Goal: Task Accomplishment & Management: Manage account settings

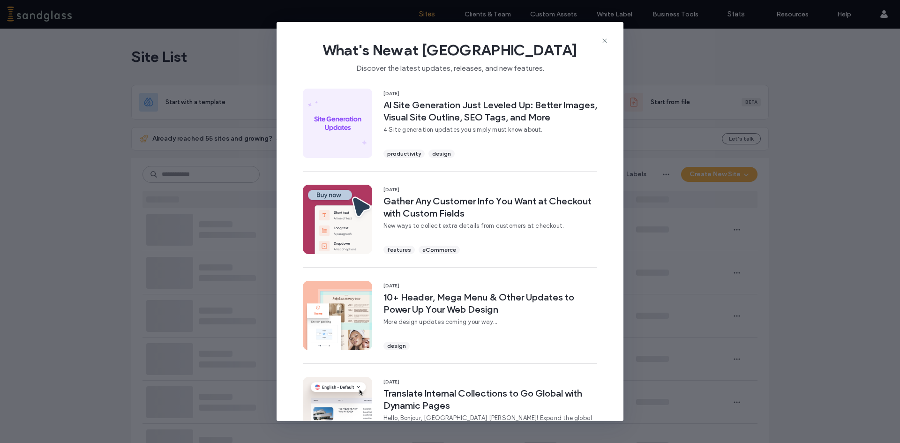
click at [606, 39] on icon at bounding box center [604, 40] width 7 height 7
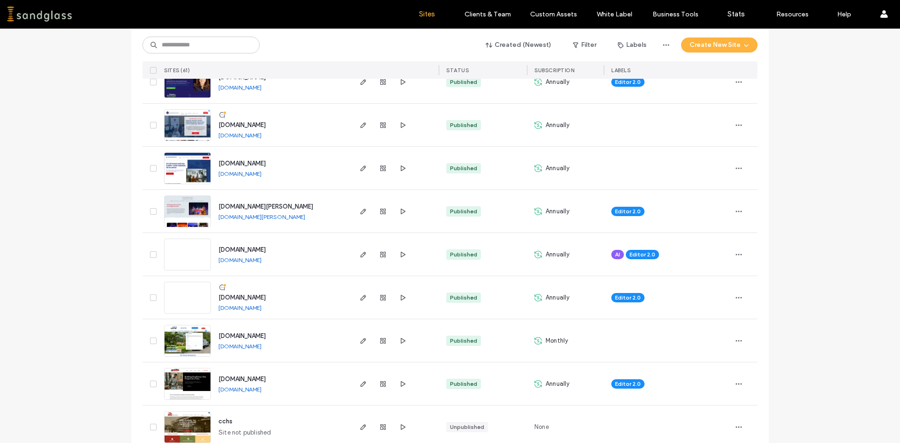
scroll to position [234, 0]
click at [358, 299] on span "button" at bounding box center [363, 297] width 11 height 11
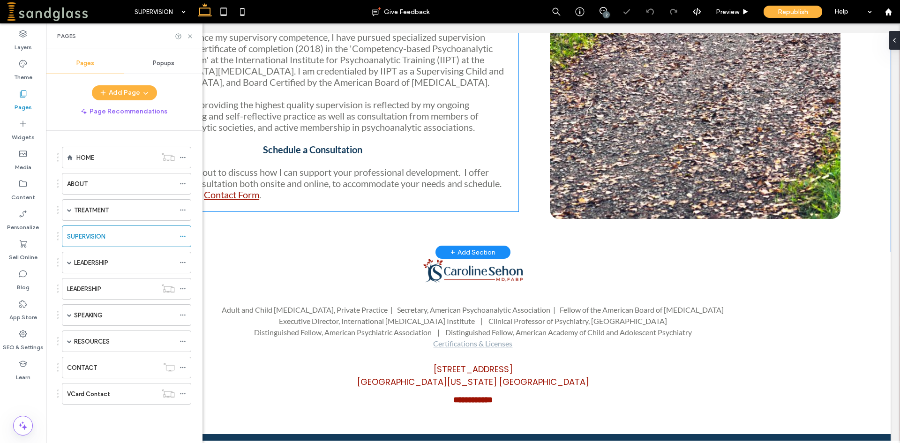
scroll to position [694, 0]
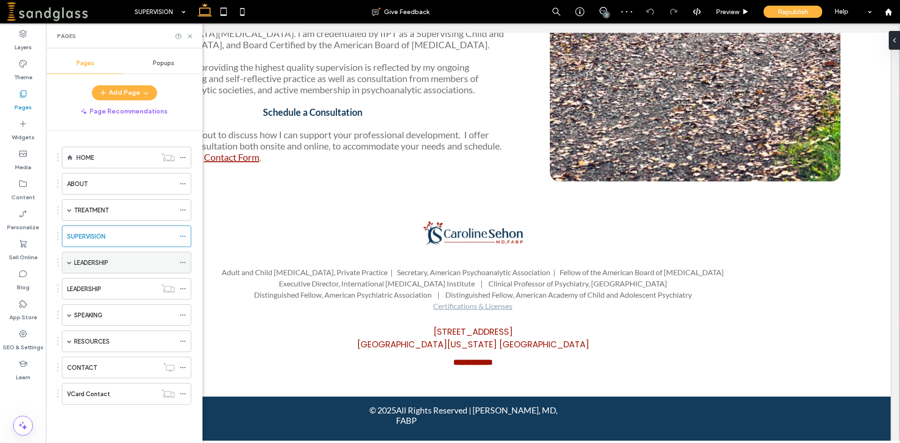
click at [127, 260] on div "LEADERSHIP" at bounding box center [124, 263] width 101 height 10
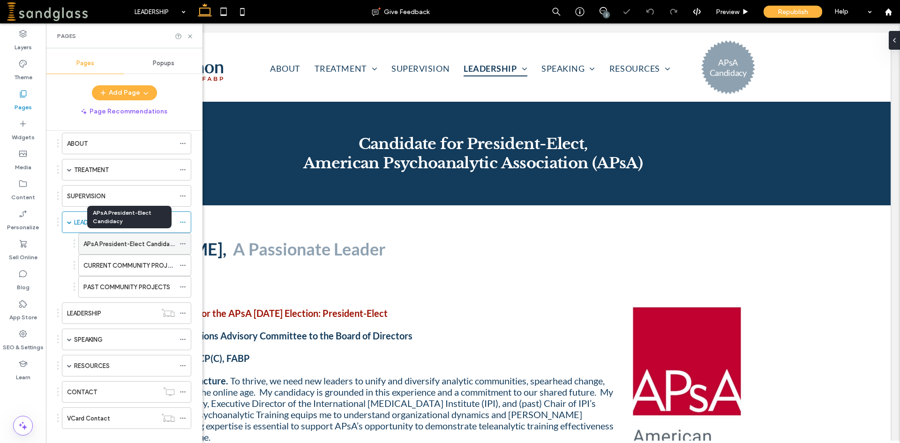
scroll to position [54, 0]
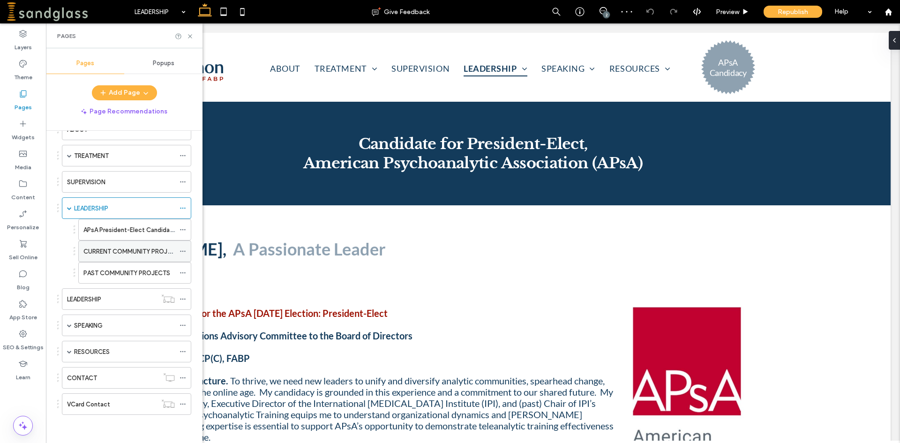
click at [139, 252] on label "CURRENT COMMUNITY PROJECTS" at bounding box center [132, 251] width 99 height 16
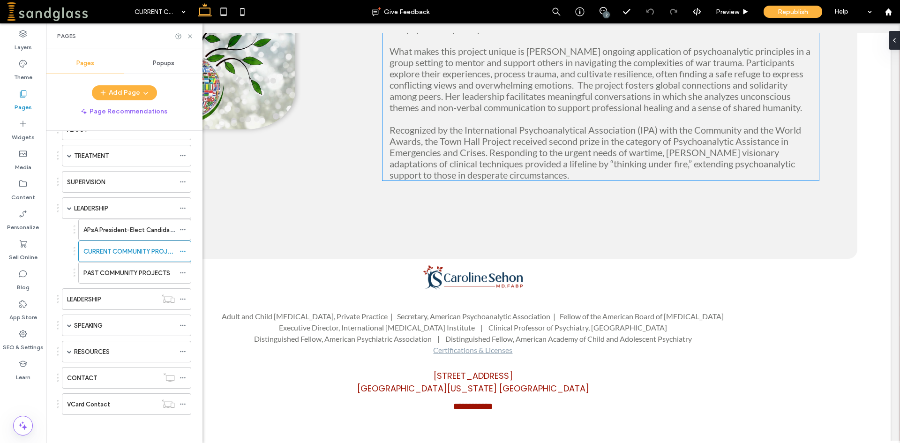
scroll to position [1032, 0]
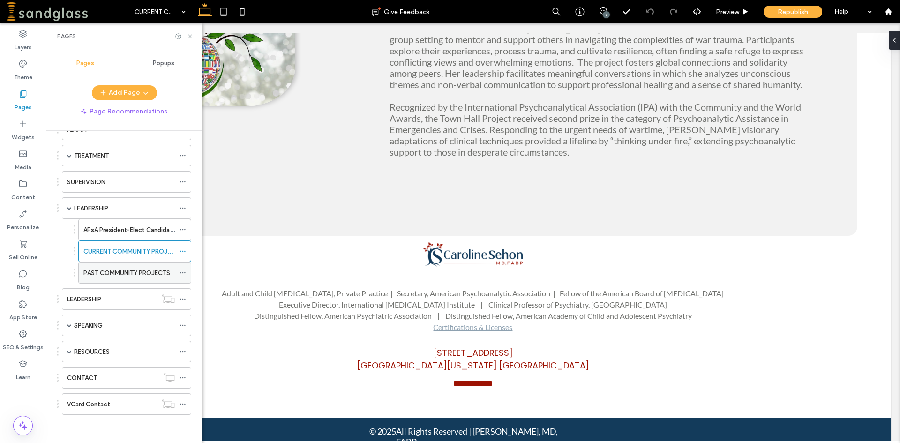
click at [136, 277] on label "PAST COMMUNITY PROJECTS" at bounding box center [126, 273] width 87 height 16
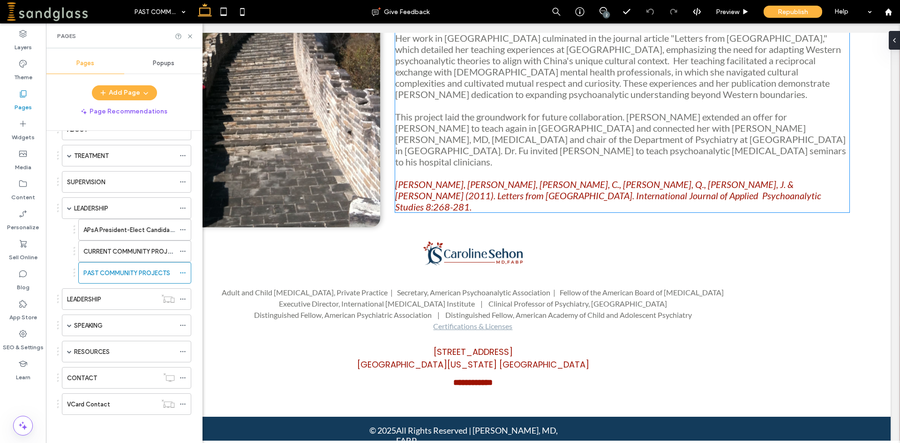
scroll to position [1158, 0]
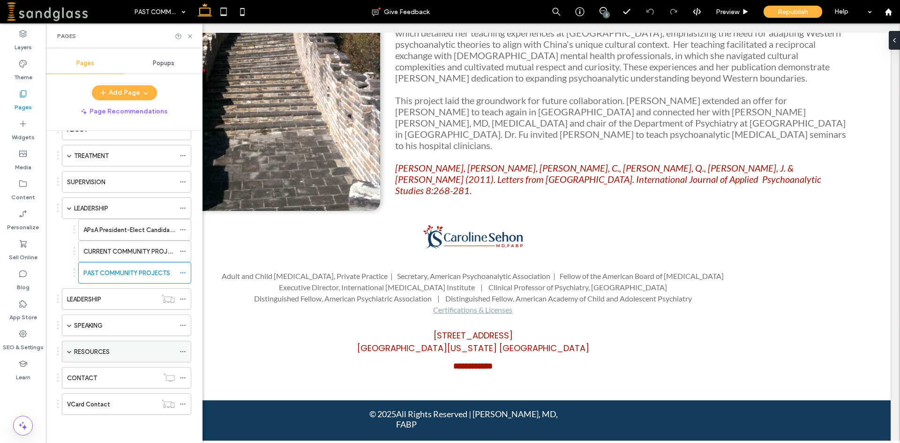
click at [125, 348] on div "RESOURCES" at bounding box center [124, 352] width 101 height 10
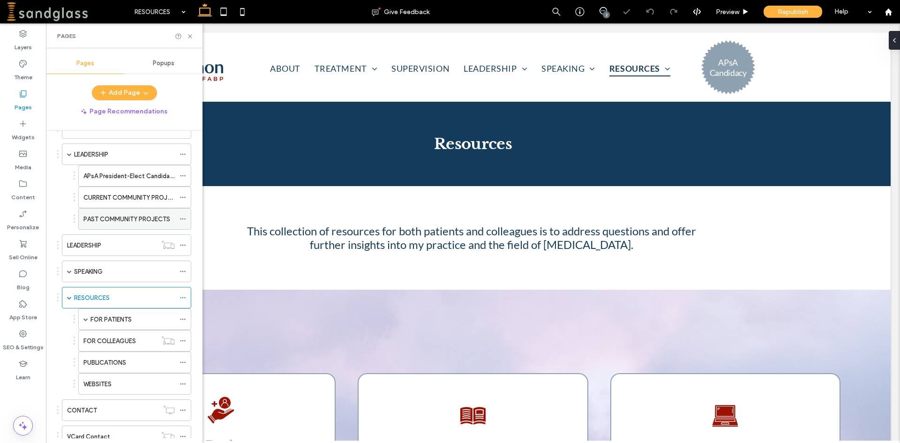
scroll to position [141, 0]
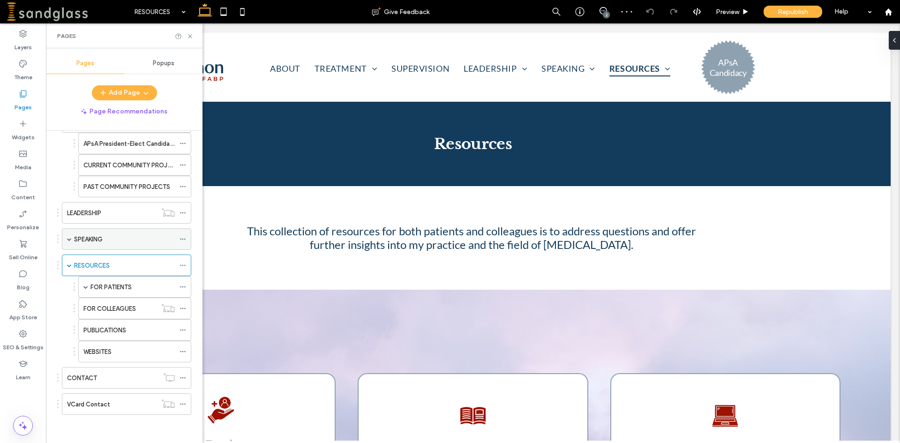
click at [120, 244] on div "SPEAKING" at bounding box center [124, 239] width 101 height 21
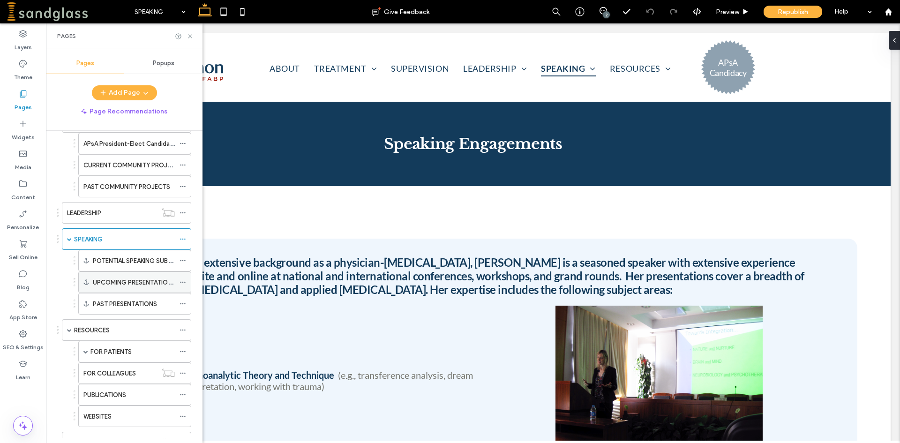
click at [131, 280] on label "UPCOMING PRESENTATIONS" at bounding box center [134, 282] width 83 height 16
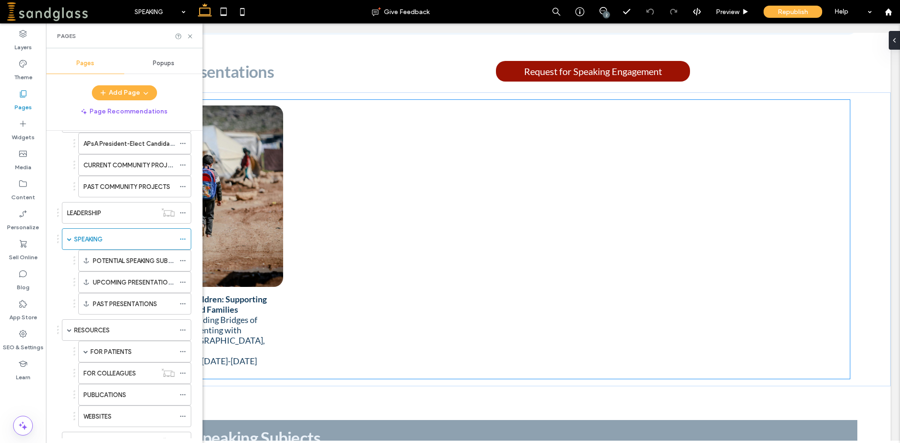
scroll to position [625, 0]
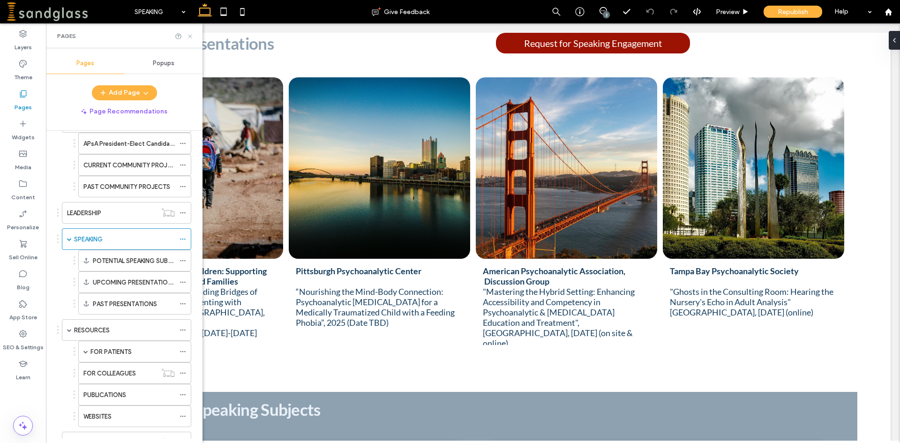
click at [191, 37] on icon at bounding box center [190, 36] width 7 height 7
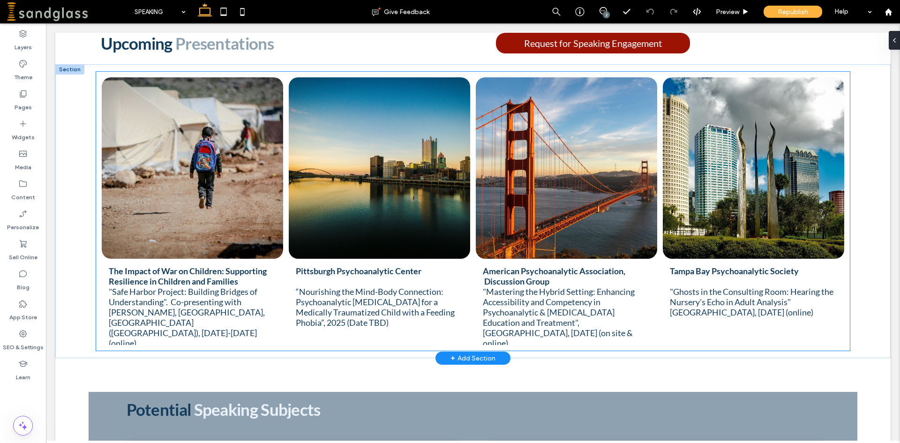
click at [206, 201] on link at bounding box center [192, 167] width 181 height 181
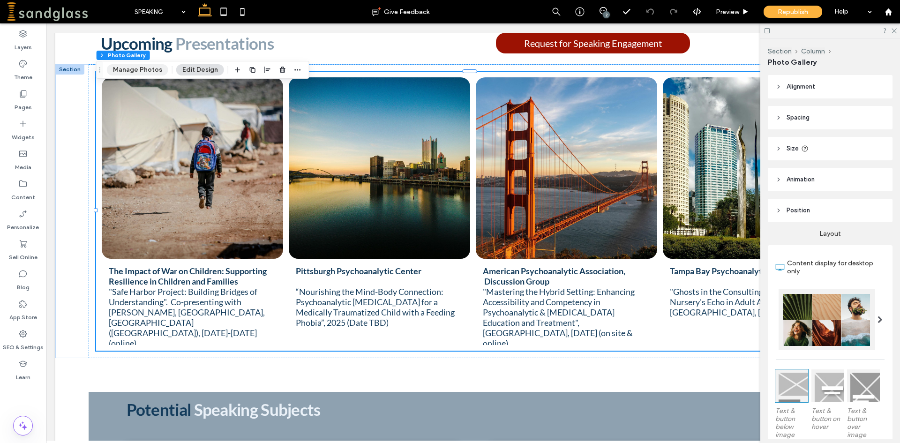
click at [140, 71] on button "Manage Photos" at bounding box center [137, 69] width 61 height 11
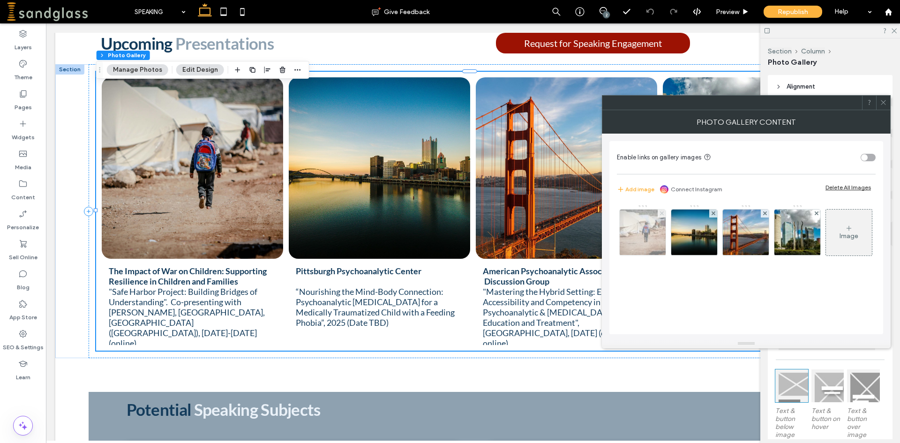
click at [660, 216] on span at bounding box center [662, 214] width 4 height 8
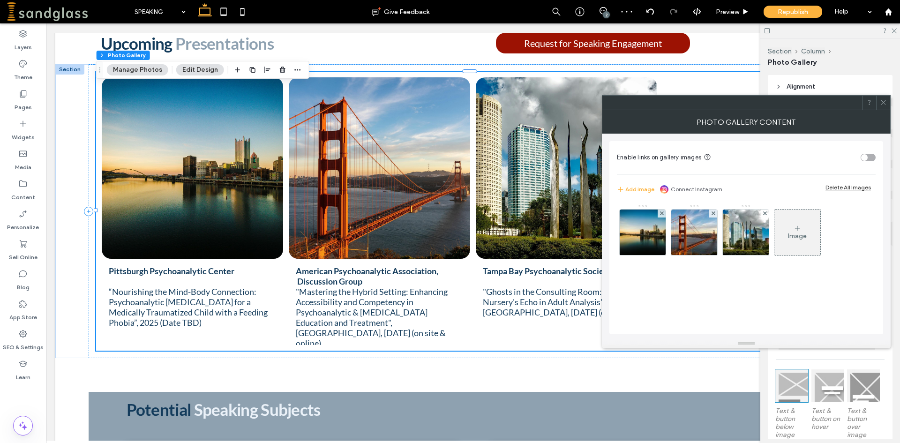
click at [881, 103] on icon at bounding box center [883, 102] width 7 height 7
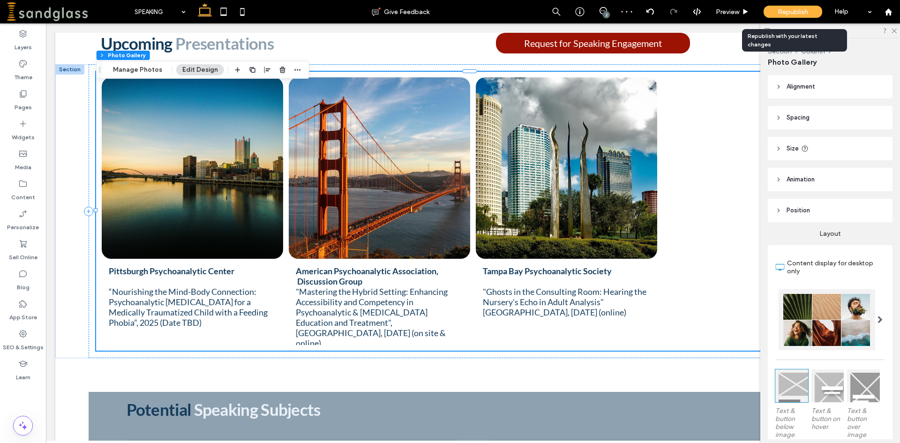
click at [781, 9] on span "Republish" at bounding box center [793, 12] width 30 height 8
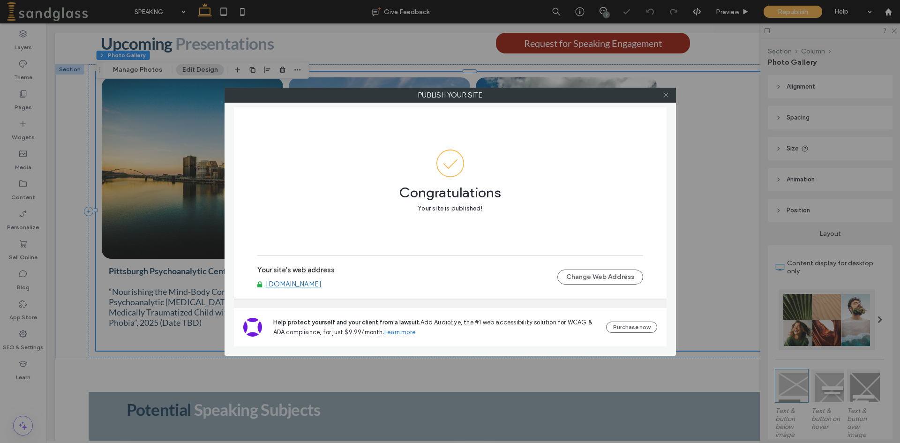
click at [664, 96] on icon at bounding box center [665, 94] width 7 height 7
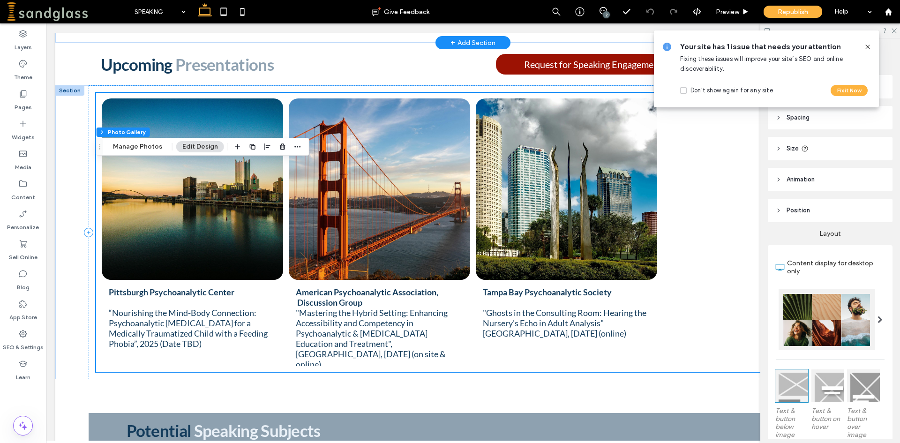
scroll to position [672, 0]
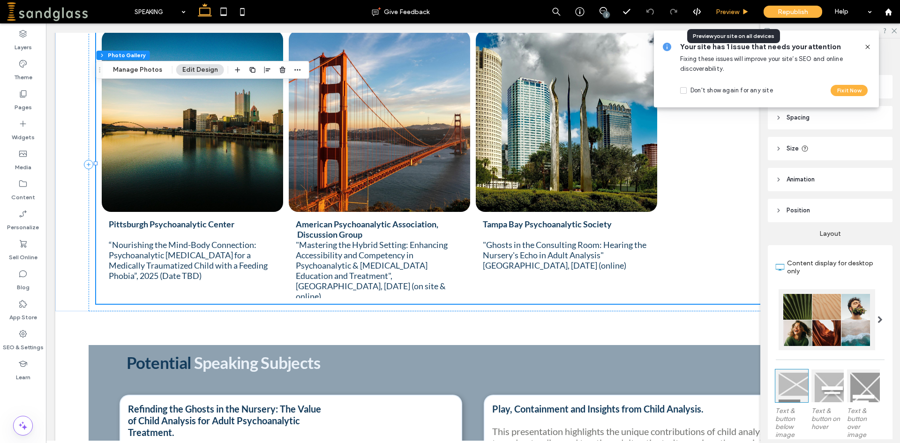
click at [719, 17] on div "Preview" at bounding box center [733, 11] width 48 height 23
click at [719, 13] on span "Preview" at bounding box center [727, 12] width 23 height 8
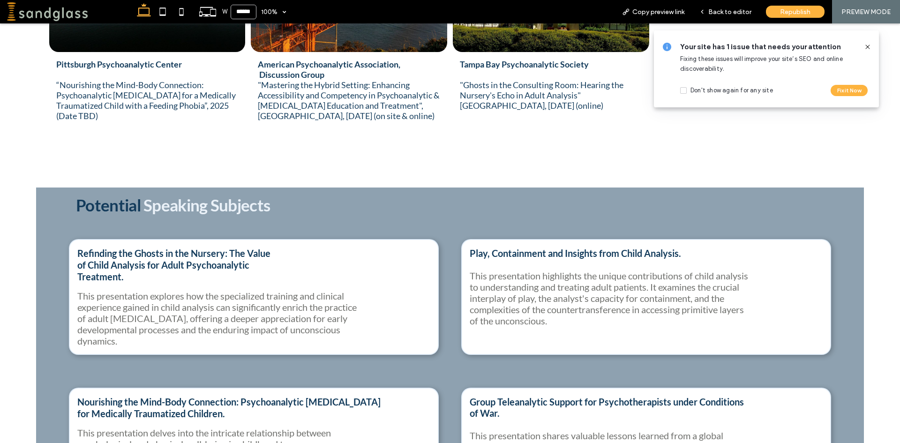
scroll to position [891, 0]
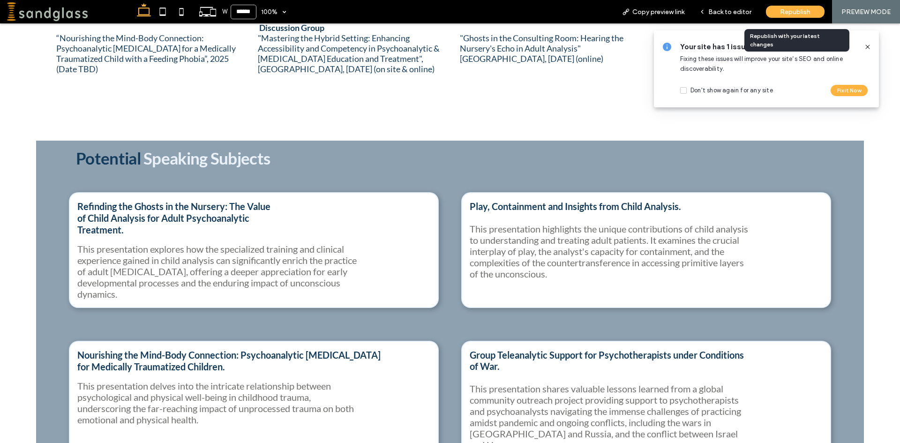
click at [805, 16] on div "Republish" at bounding box center [795, 12] width 59 height 12
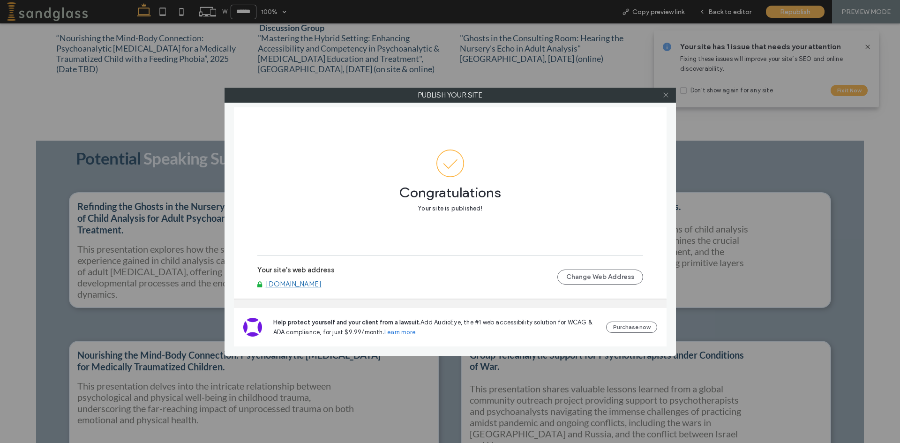
click at [663, 97] on icon at bounding box center [665, 94] width 7 height 7
